Goal: Navigation & Orientation: Find specific page/section

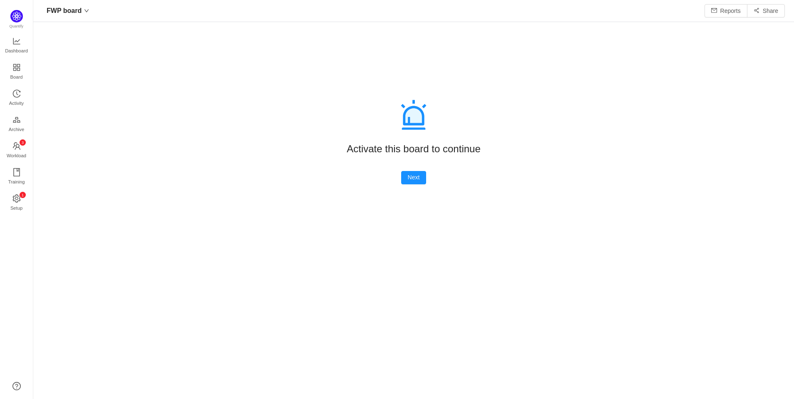
scroll to position [380, 732]
click at [411, 178] on button "Next" at bounding box center [413, 177] width 25 height 13
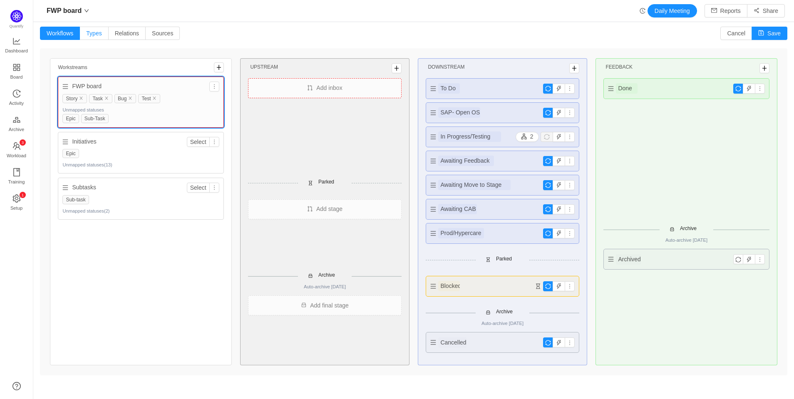
click at [98, 32] on span "Types" at bounding box center [93, 33] width 15 height 7
click at [86, 35] on input "Types" at bounding box center [86, 35] width 0 height 0
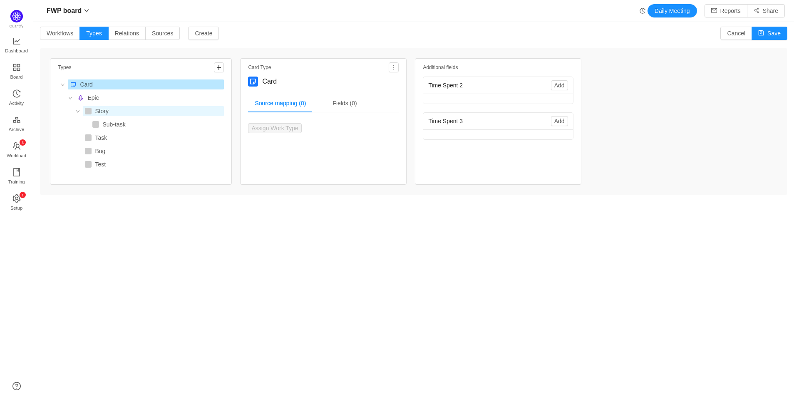
click at [87, 111] on div at bounding box center [88, 111] width 7 height 7
type textarea "Story"
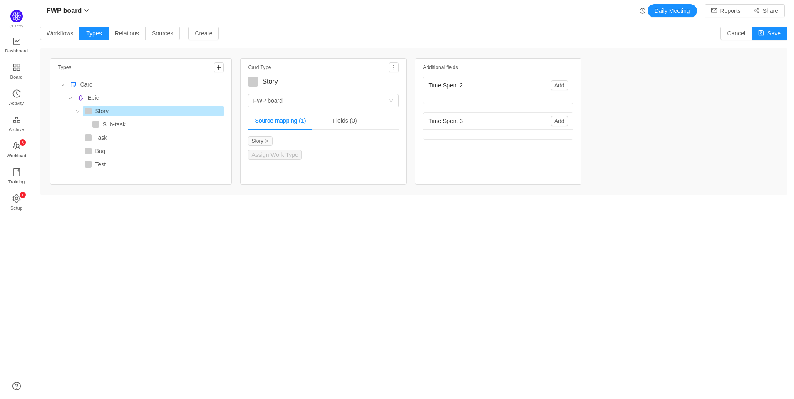
click at [87, 112] on div at bounding box center [88, 111] width 7 height 7
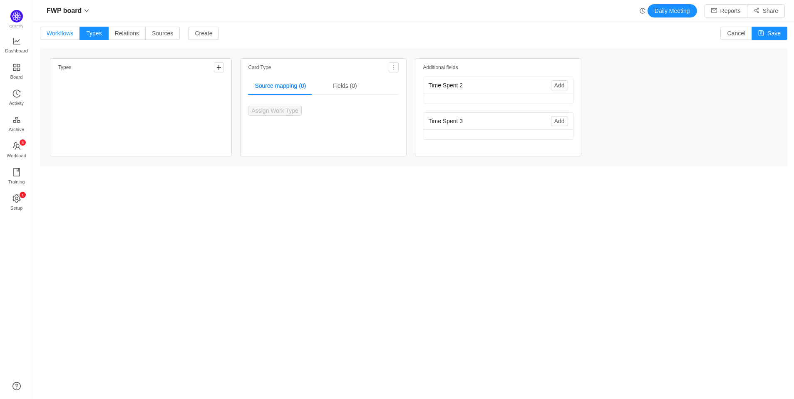
click at [59, 34] on span "Workflows" at bounding box center [60, 33] width 27 height 7
click at [47, 35] on input "Workflows" at bounding box center [47, 35] width 0 height 0
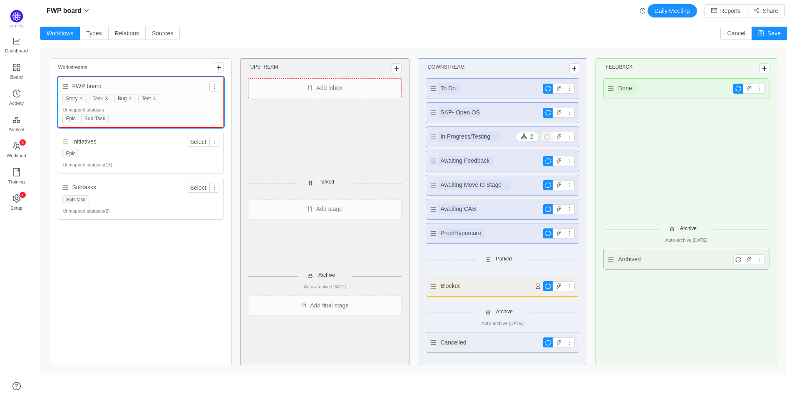
click at [107, 97] on icon "icon: close" at bounding box center [106, 98] width 4 height 4
click at [133, 97] on icon "icon: close" at bounding box center [131, 98] width 3 height 3
click at [762, 32] on button "Save" at bounding box center [769, 33] width 36 height 13
drag, startPoint x: 27, startPoint y: 264, endPoint x: 20, endPoint y: 232, distance: 32.6
click at [26, 264] on div "Quantify Dashboard Board Activity Archive 0 1 2 3 4 5 6 7 8 9 0 1 2 3 4 5 6 7 8…" at bounding box center [16, 199] width 33 height 399
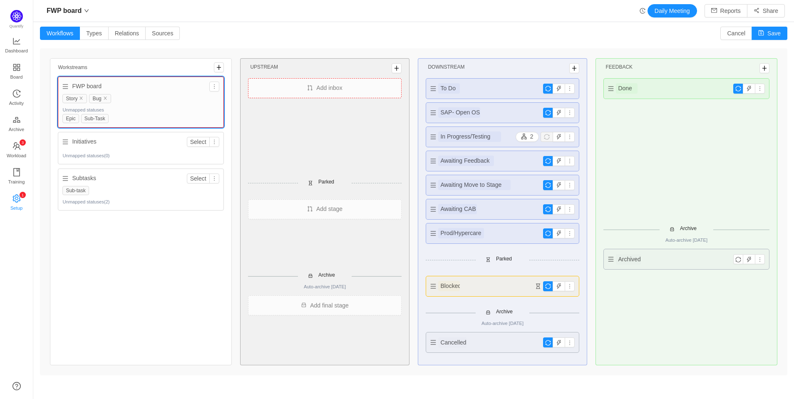
click at [18, 207] on span "Setup" at bounding box center [16, 208] width 12 height 17
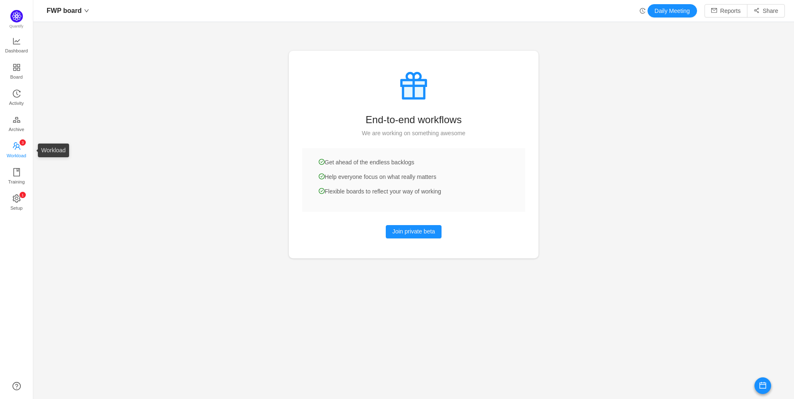
click at [17, 146] on icon "icon: team" at bounding box center [16, 146] width 8 height 8
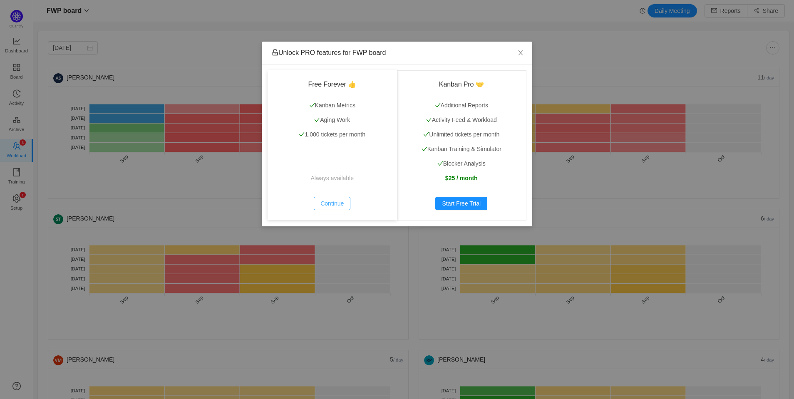
click at [335, 203] on button "Continue" at bounding box center [332, 203] width 37 height 13
click at [331, 200] on button "Continue" at bounding box center [332, 203] width 37 height 13
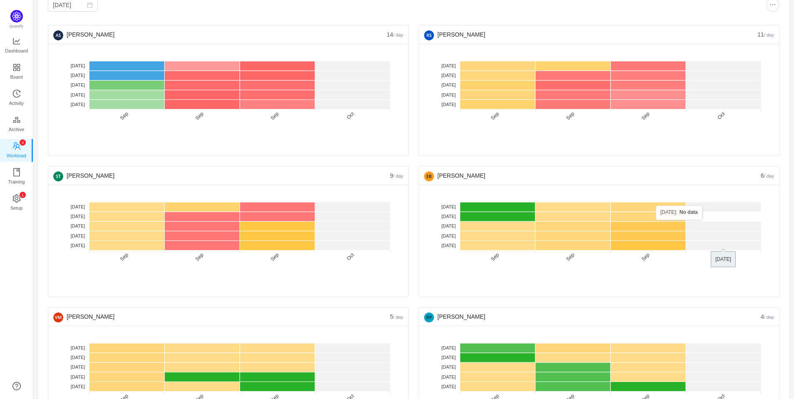
scroll to position [62, 0]
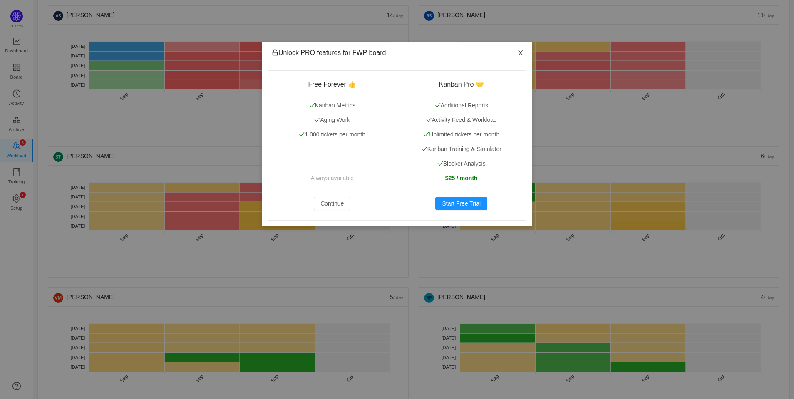
click at [520, 51] on icon "icon: close" at bounding box center [520, 53] width 7 height 7
click at [520, 53] on icon "icon: close" at bounding box center [520, 53] width 7 height 7
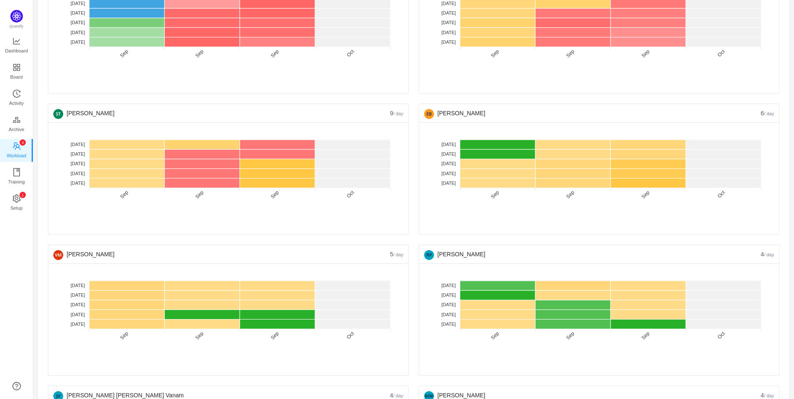
scroll to position [125, 0]
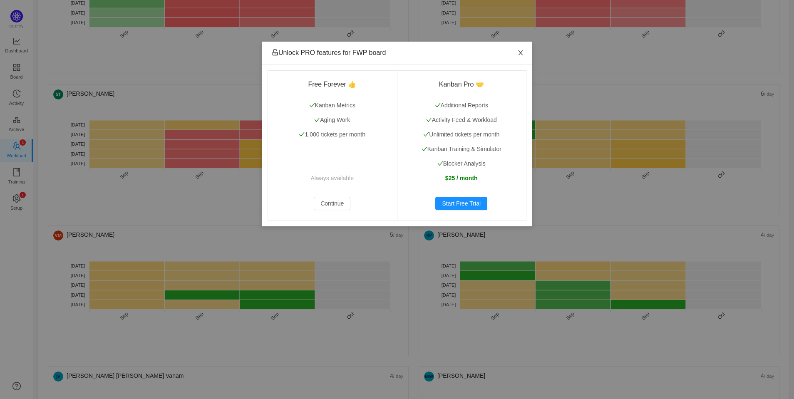
click at [519, 53] on icon "icon: close" at bounding box center [520, 53] width 7 height 7
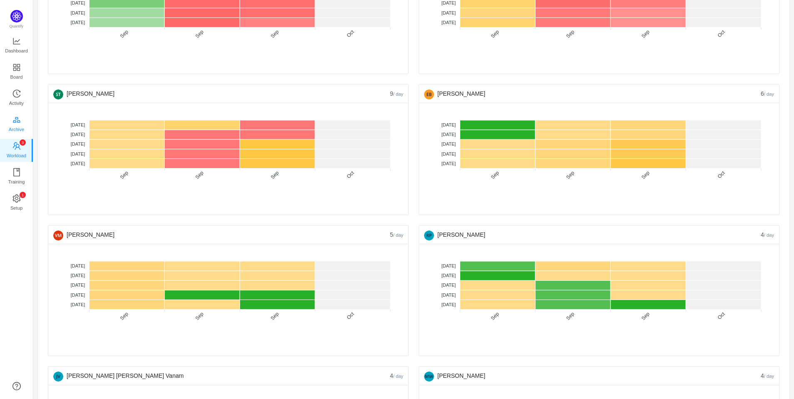
click at [19, 121] on icon "icon: gold" at bounding box center [16, 120] width 8 height 8
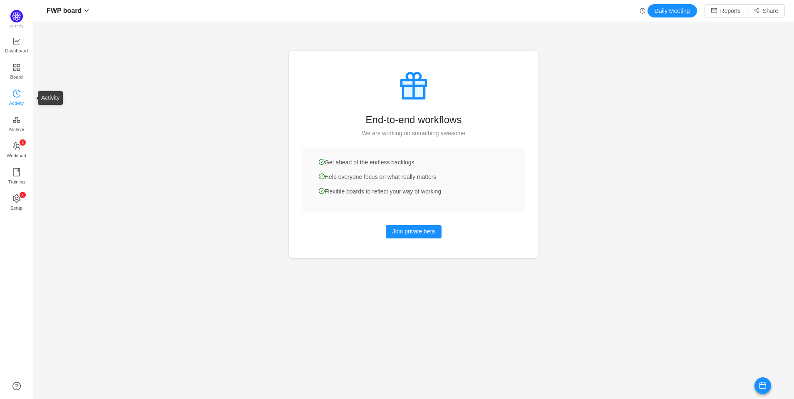
click at [17, 90] on icon "icon: history" at bounding box center [16, 93] width 8 height 8
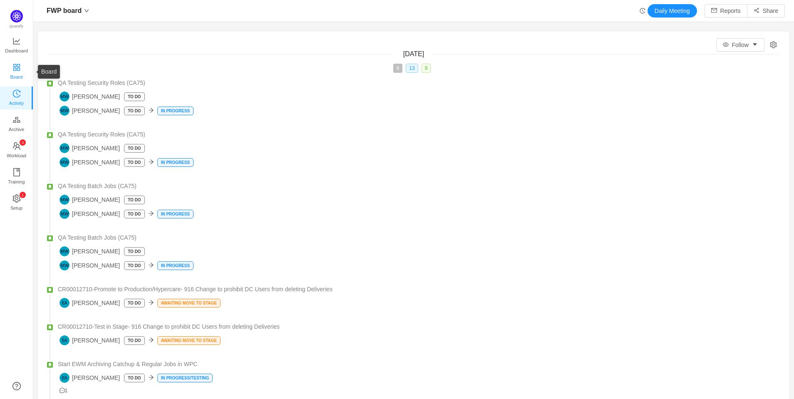
click at [21, 69] on span "Board" at bounding box center [16, 77] width 12 height 17
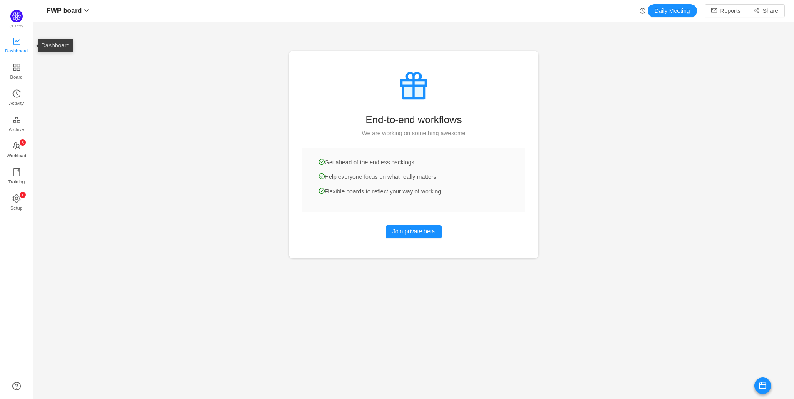
click at [13, 38] on icon "icon: line-chart" at bounding box center [16, 41] width 7 height 7
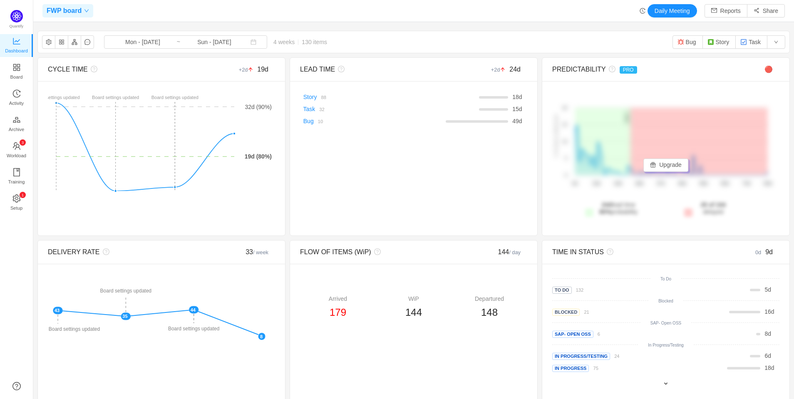
click at [83, 7] on div "FWP board" at bounding box center [67, 10] width 51 height 13
